Goal: Information Seeking & Learning: Learn about a topic

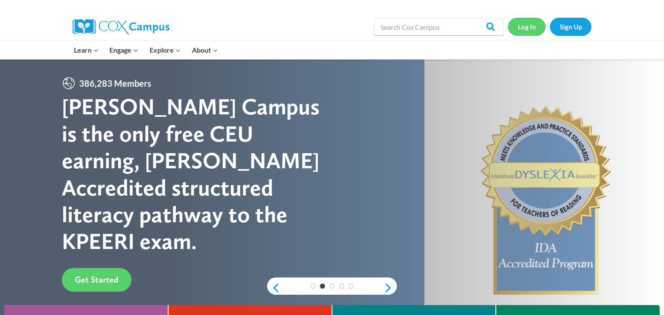
click at [514, 28] on link "Log In" at bounding box center [527, 27] width 38 height 18
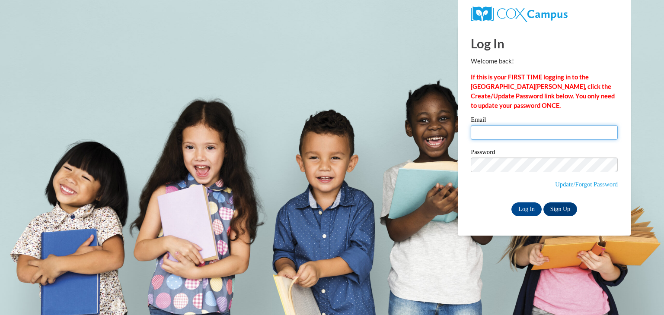
click at [480, 133] on input "Email" at bounding box center [543, 132] width 147 height 15
type input "Shawn@tinygiantschicago.com"
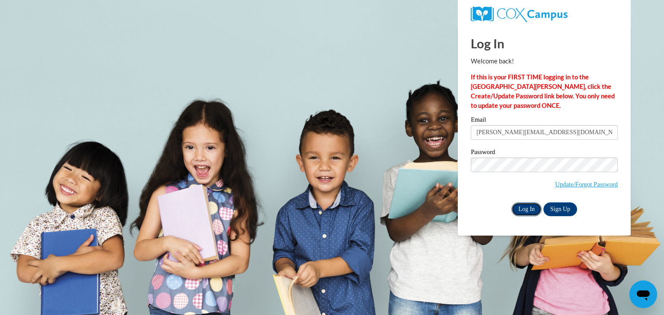
click at [523, 207] on input "Log In" at bounding box center [526, 210] width 30 height 14
click at [522, 211] on input "Log In" at bounding box center [526, 210] width 30 height 14
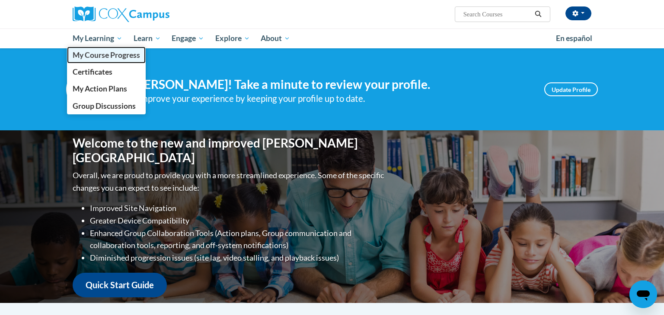
click at [99, 55] on span "My Course Progress" at bounding box center [106, 55] width 67 height 9
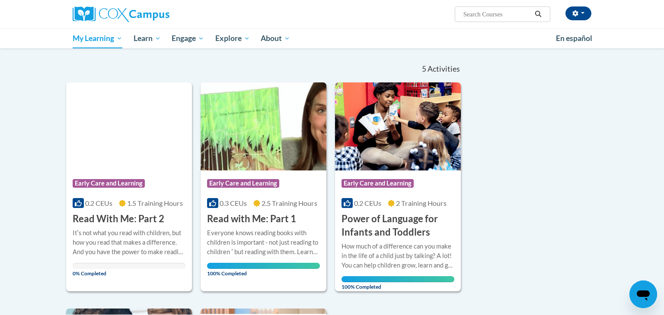
scroll to position [77, 0]
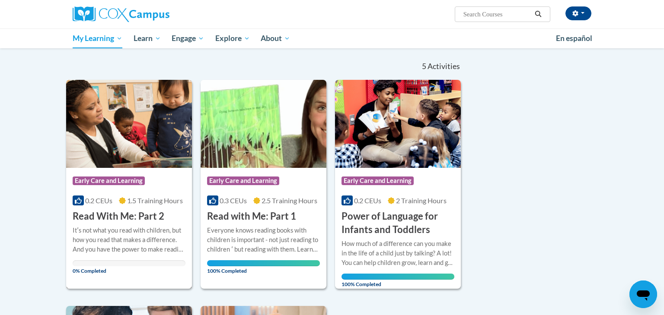
click at [99, 222] on h3 "Read With Me: Part 2" at bounding box center [119, 216] width 92 height 13
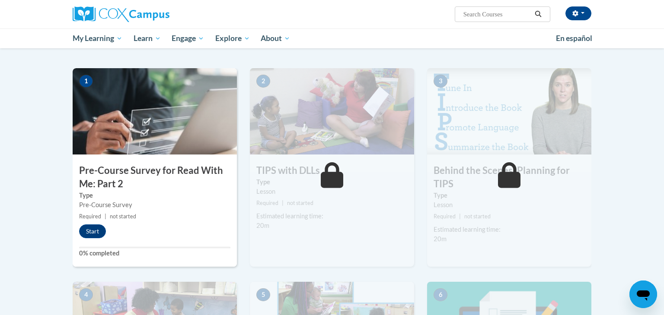
scroll to position [156, 0]
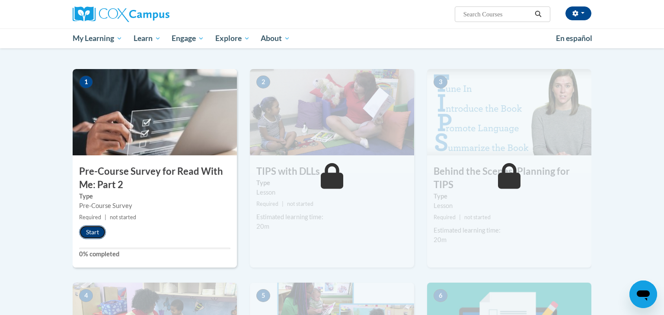
click at [99, 229] on button "Start" at bounding box center [92, 233] width 27 height 14
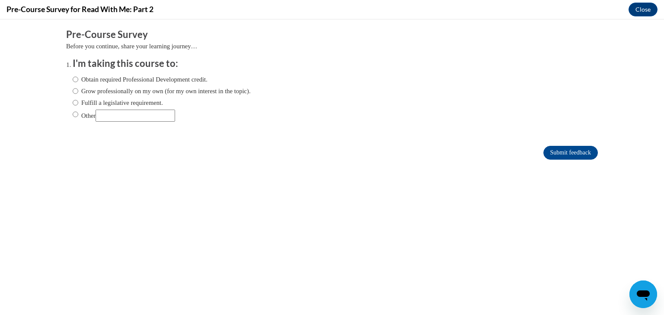
scroll to position [0, 0]
click at [74, 80] on input "Obtain required Professional Development credit." at bounding box center [76, 80] width 6 height 10
radio input "true"
click at [578, 151] on input "Submit feedback" at bounding box center [570, 153] width 54 height 14
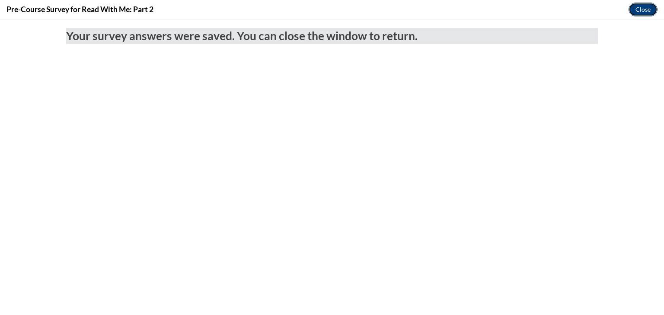
click at [638, 9] on button "Close" at bounding box center [642, 10] width 29 height 14
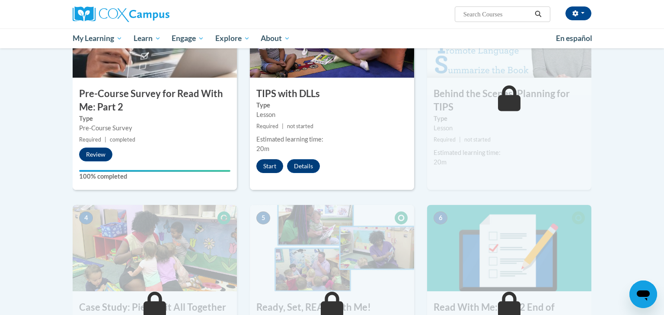
scroll to position [192, 0]
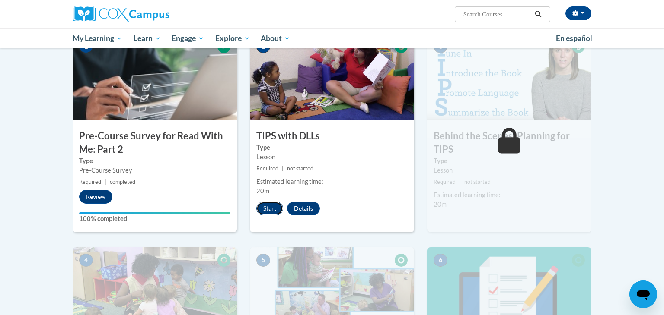
click at [267, 208] on button "Start" at bounding box center [269, 209] width 27 height 14
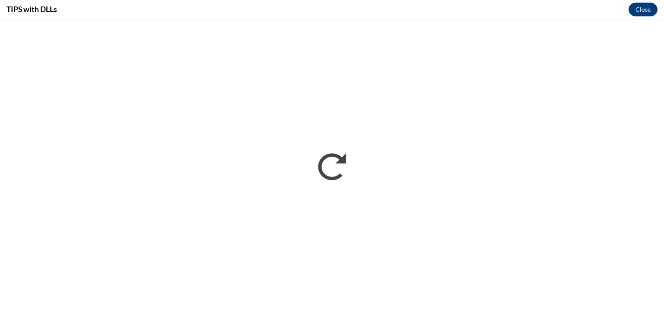
scroll to position [0, 0]
